Goal: Information Seeking & Learning: Learn about a topic

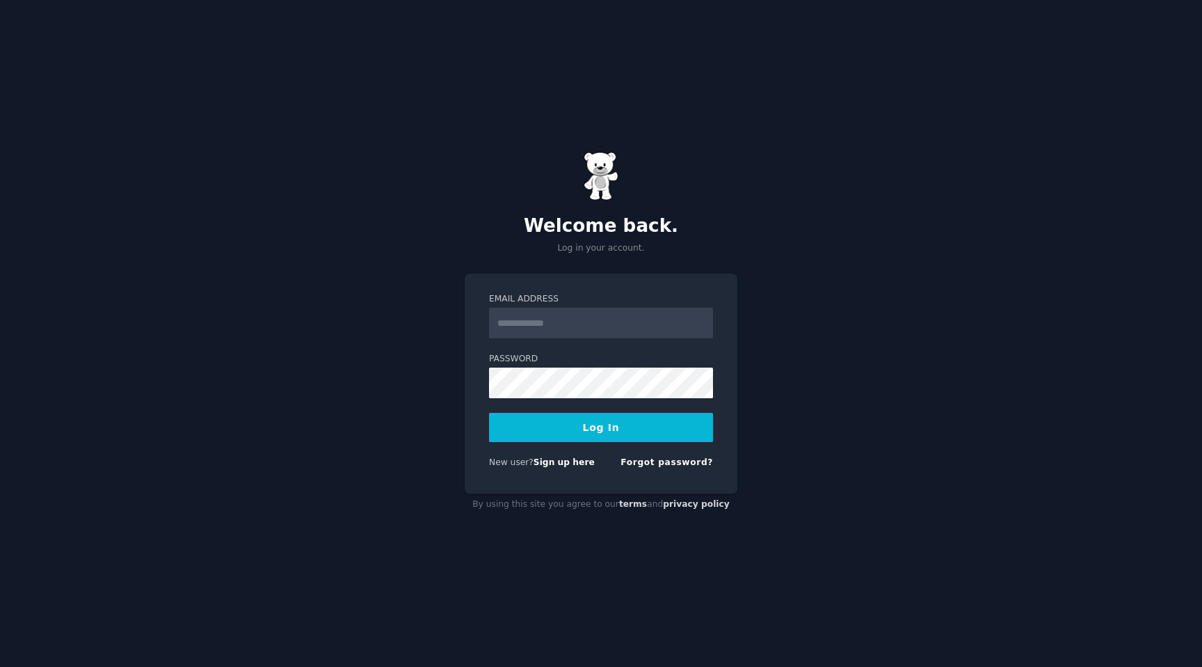
type input "**********"
click at [538, 430] on button "Log In" at bounding box center [601, 427] width 224 height 29
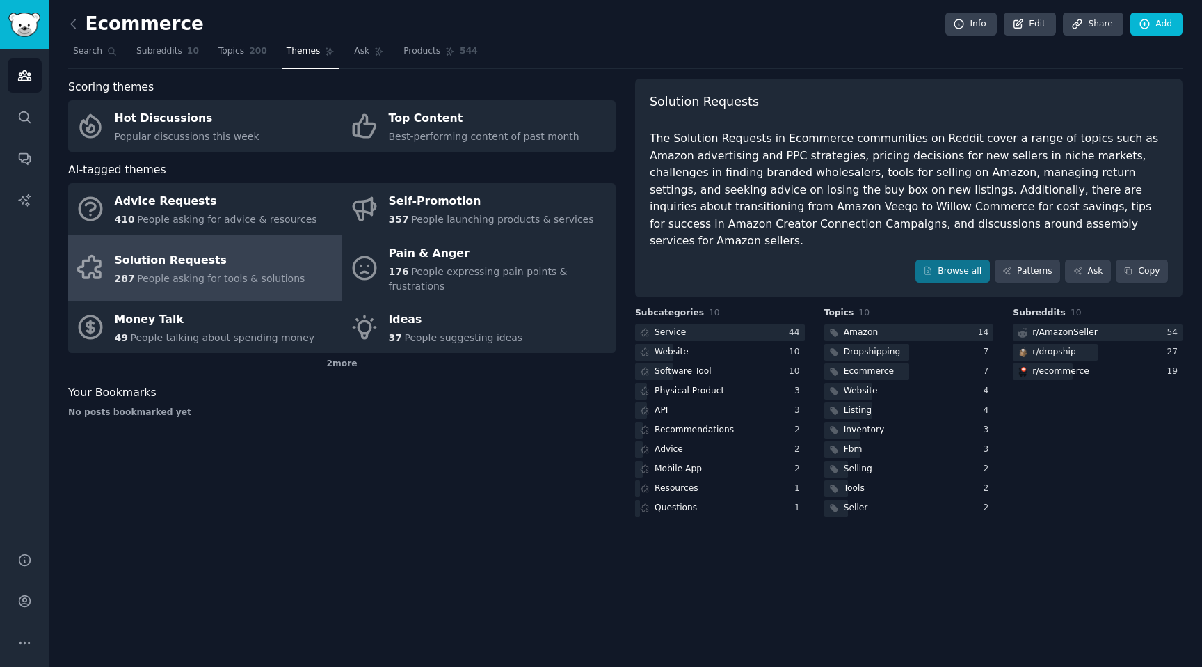
click at [73, 31] on link at bounding box center [76, 24] width 17 height 22
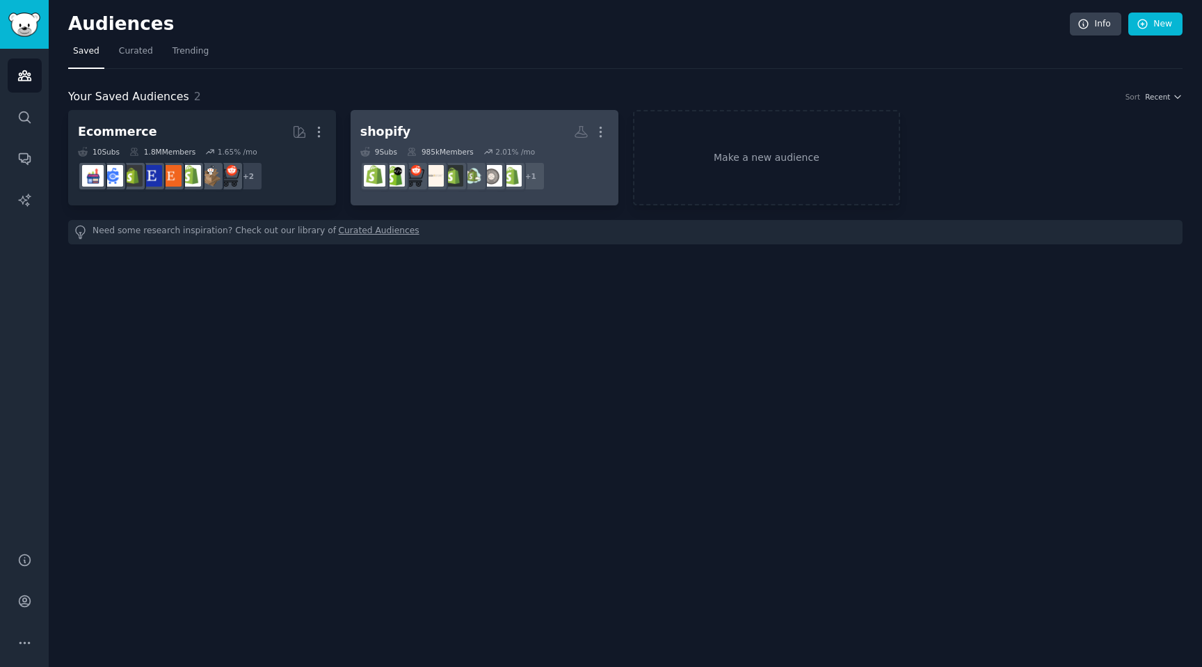
click at [401, 132] on div "shopify" at bounding box center [385, 131] width 50 height 17
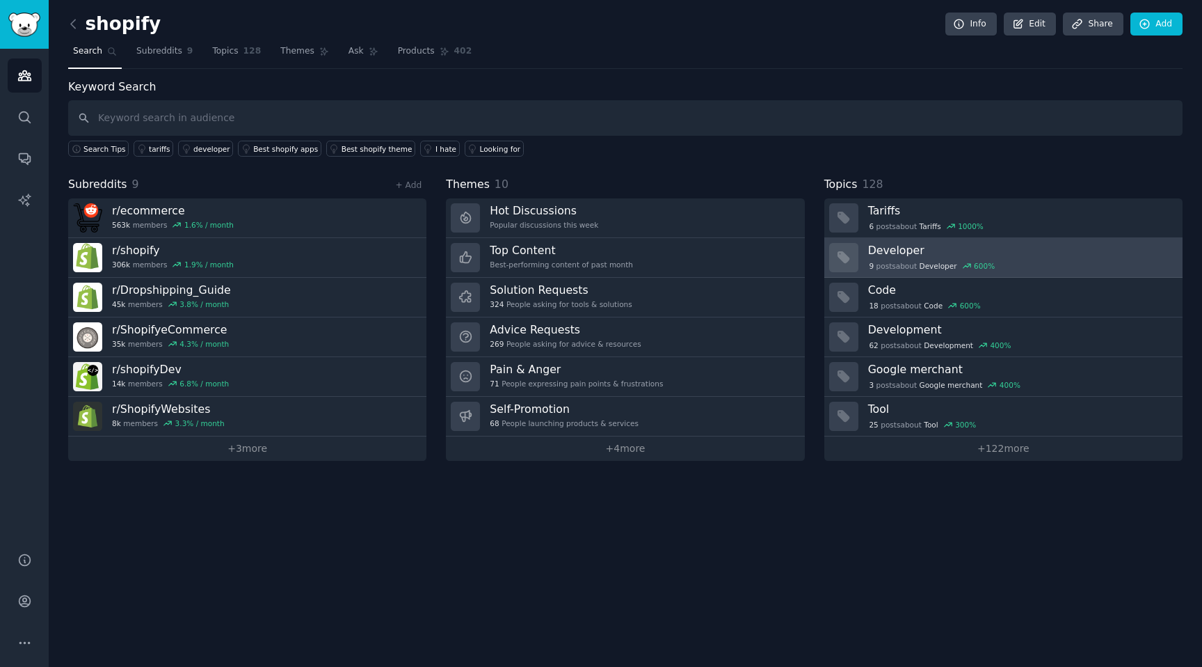
click at [886, 266] on div "9 post s about Developer 600 %" at bounding box center [932, 266] width 128 height 13
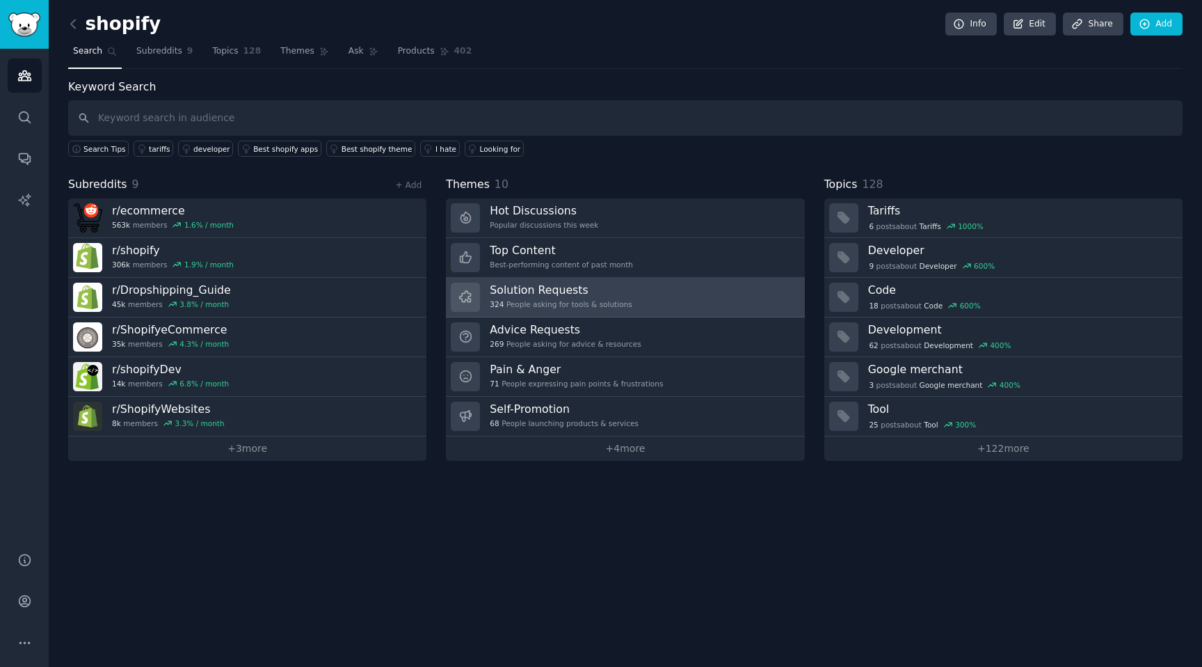
click at [563, 294] on h3 "Solution Requests" at bounding box center [561, 289] width 142 height 15
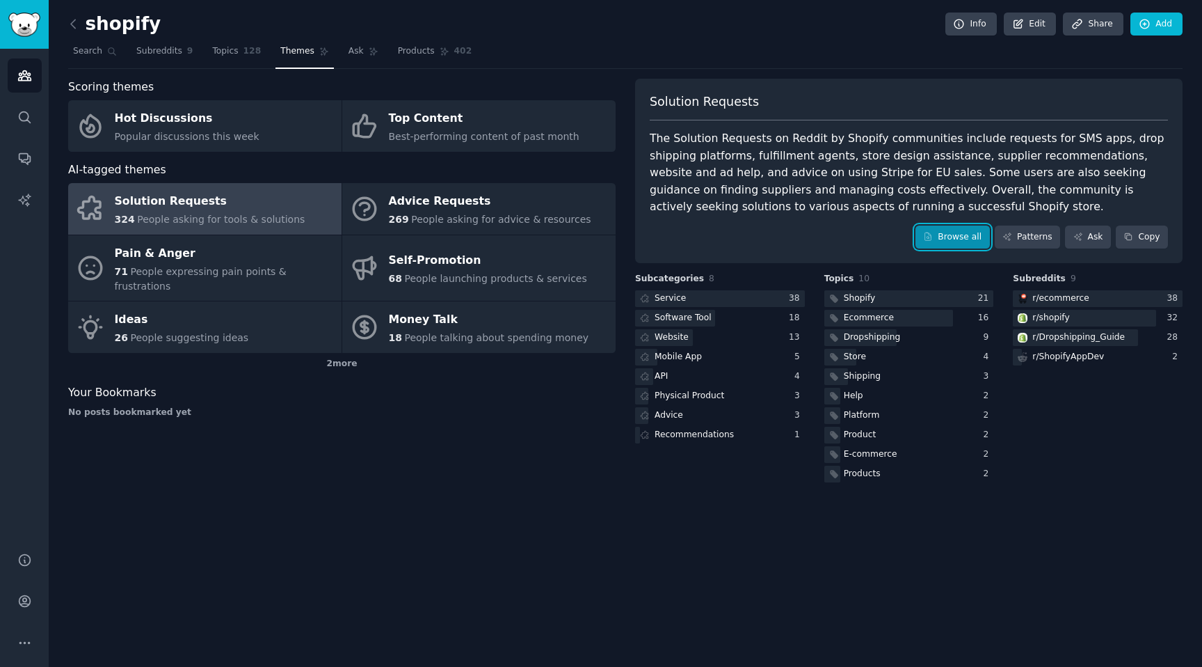
click at [960, 237] on link "Browse all" at bounding box center [953, 237] width 74 height 24
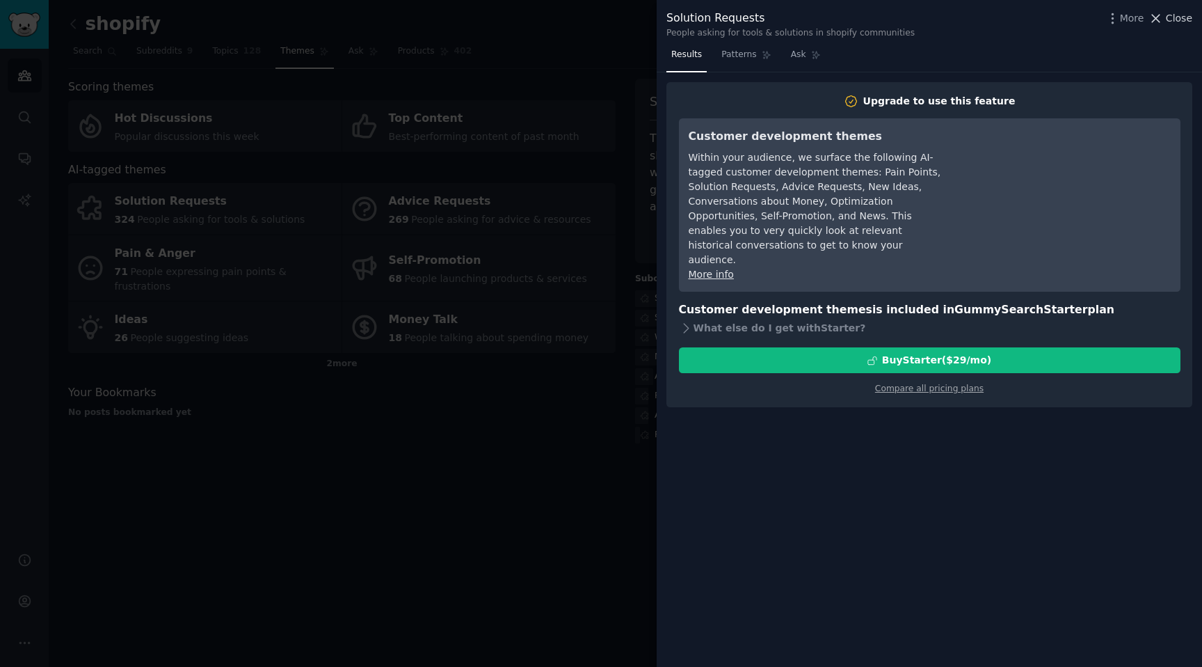
click at [1182, 20] on span "Close" at bounding box center [1179, 18] width 26 height 15
